Goal: Information Seeking & Learning: Learn about a topic

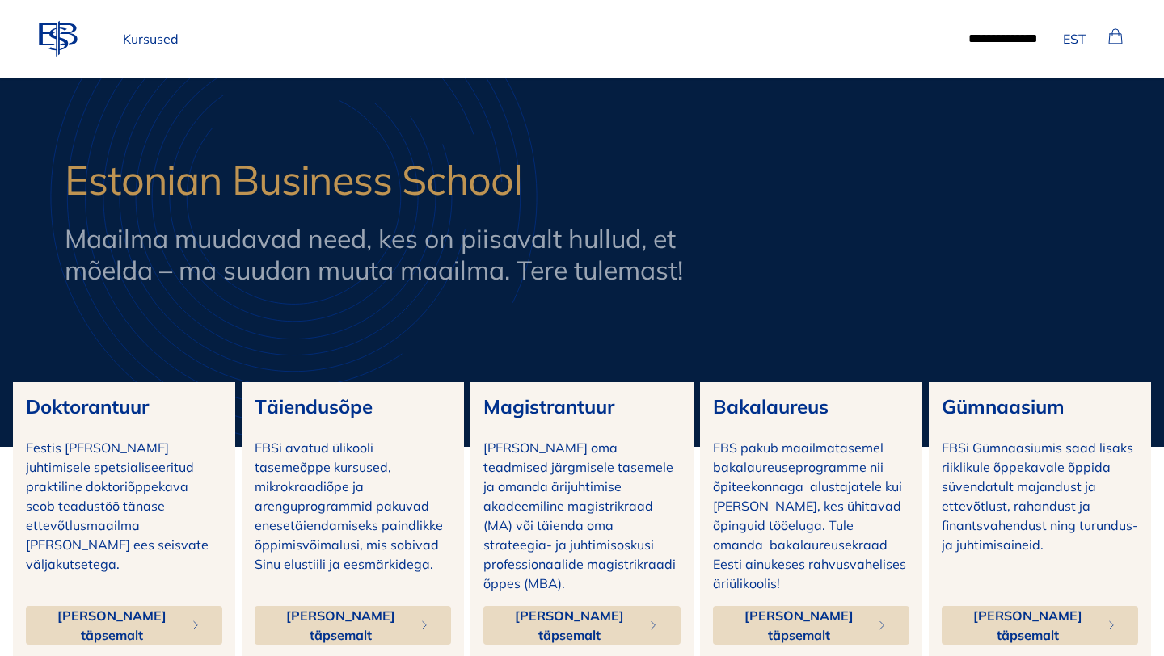
click at [146, 47] on p "Kursused" at bounding box center [150, 39] width 69 height 32
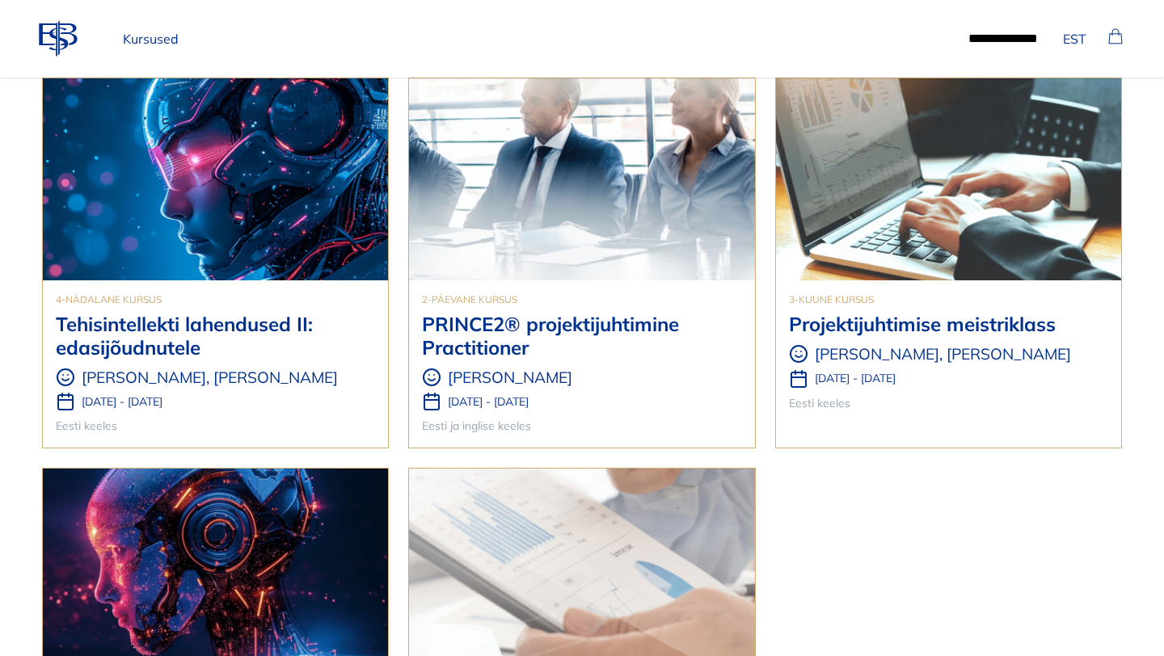
click at [530, 217] on img at bounding box center [581, 179] width 345 height 202
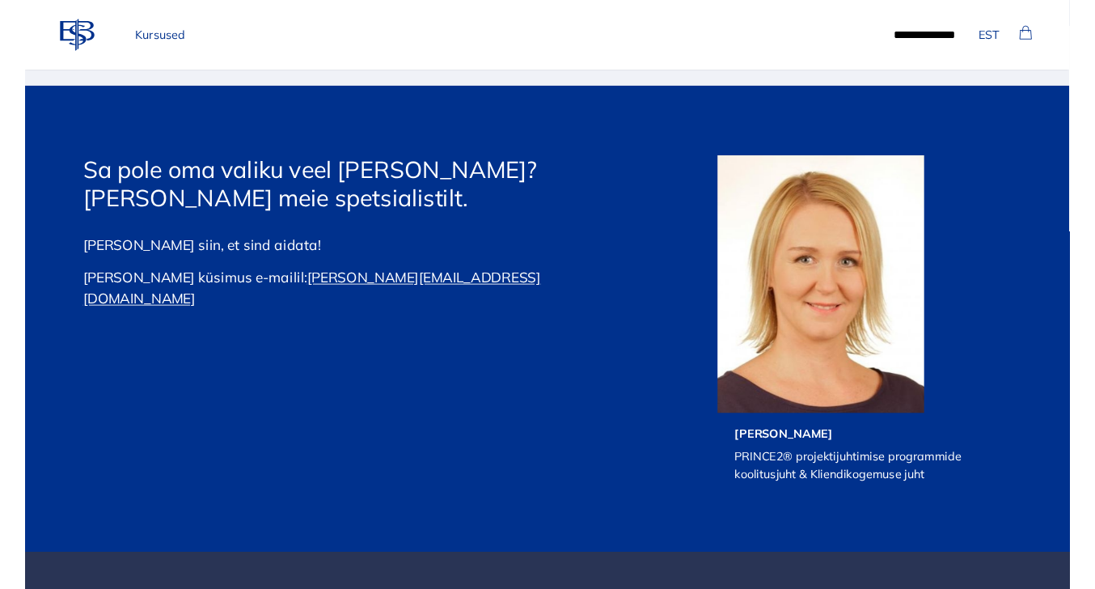
scroll to position [5578, 0]
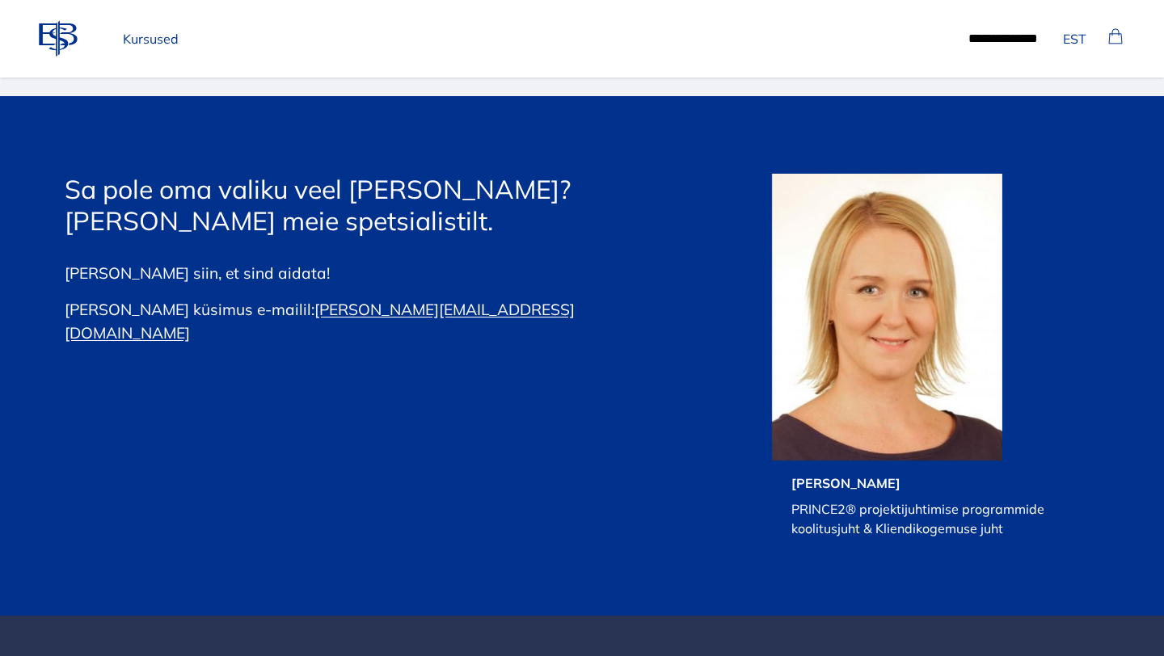
click at [1112, 520] on div "Sa pole oma valiku veel päris kindel? Küsi nõu meie spetsialistilt. Olen siin, …" at bounding box center [582, 356] width 1164 height 365
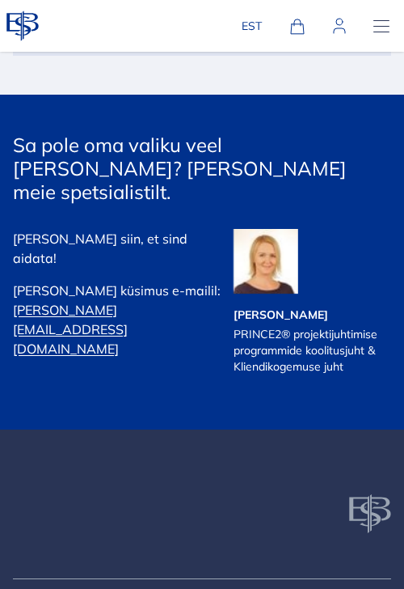
scroll to position [6398, 0]
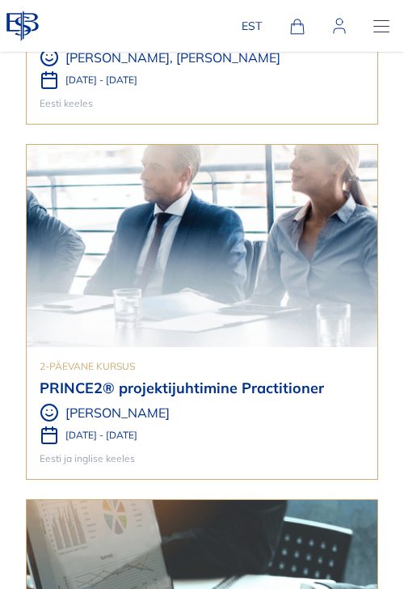
scroll to position [291, 0]
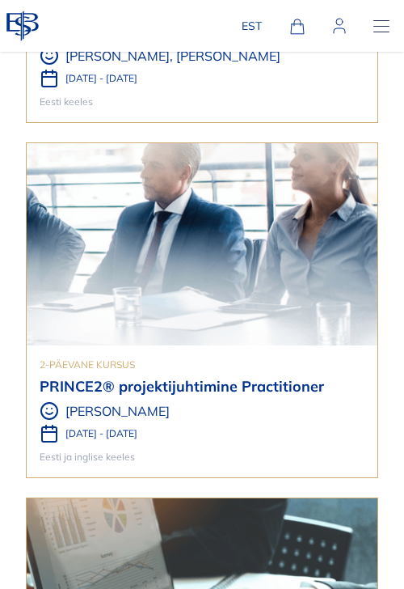
click at [210, 260] on img at bounding box center [202, 244] width 351 height 202
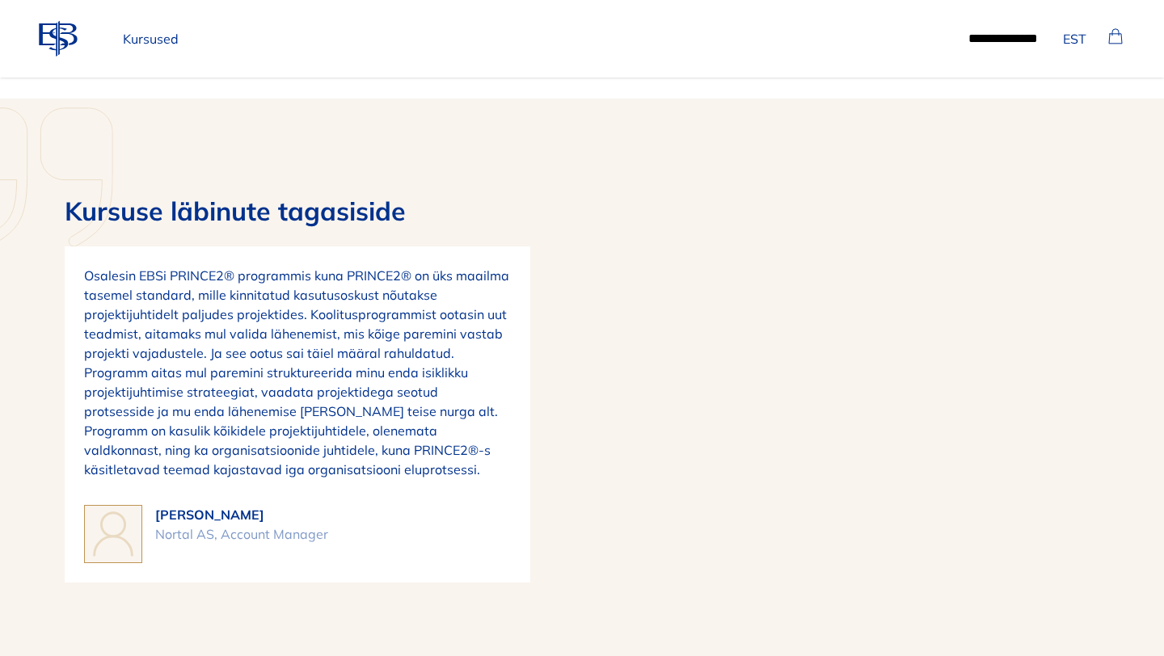
scroll to position [4089, 0]
